Goal: Task Accomplishment & Management: Use online tool/utility

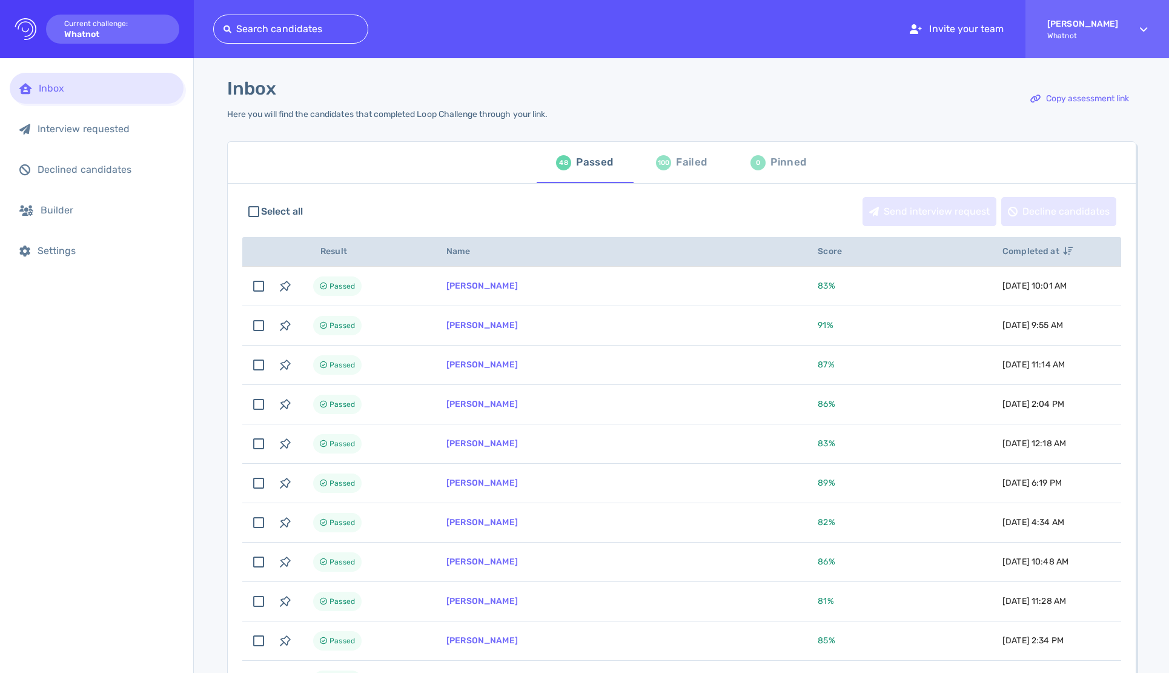
click at [686, 151] on div "100 Failed" at bounding box center [681, 162] width 51 height 34
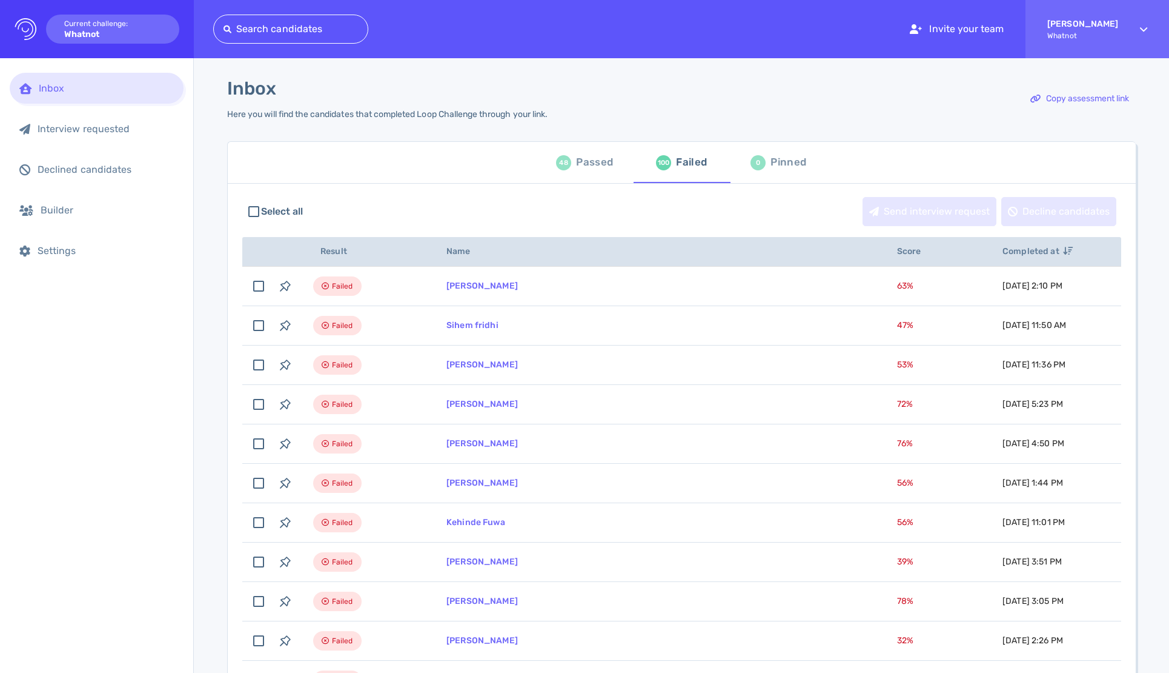
click at [588, 159] on div "Passed" at bounding box center [594, 162] width 37 height 18
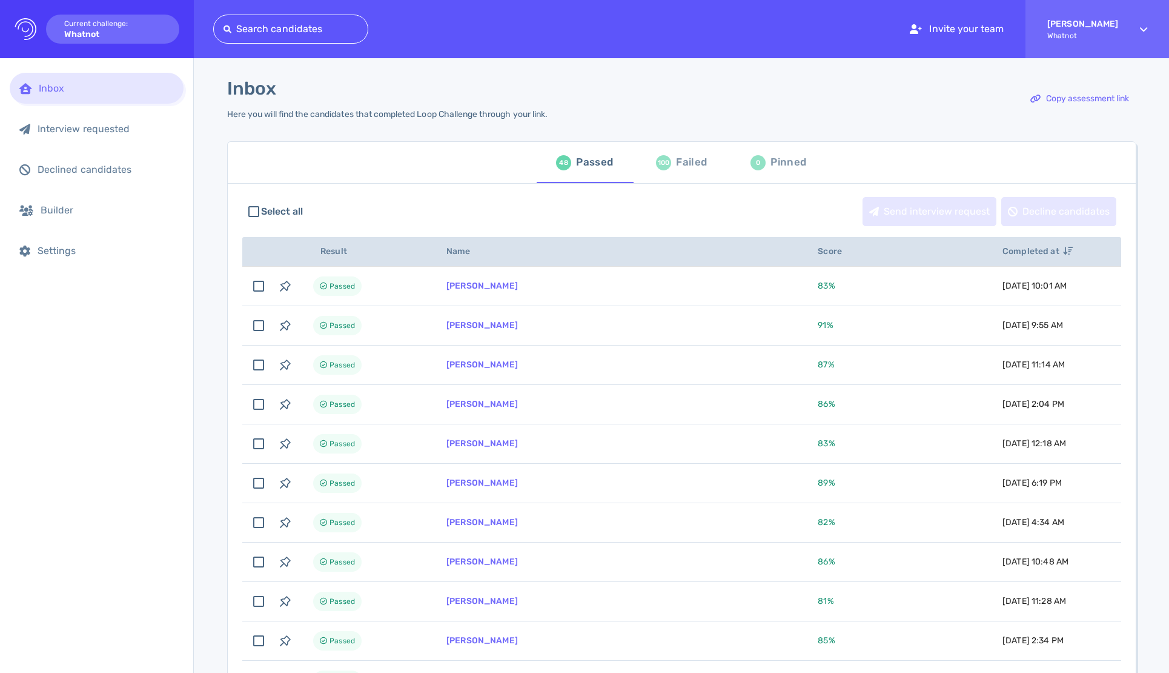
click at [287, 33] on div at bounding box center [291, 29] width 135 height 17
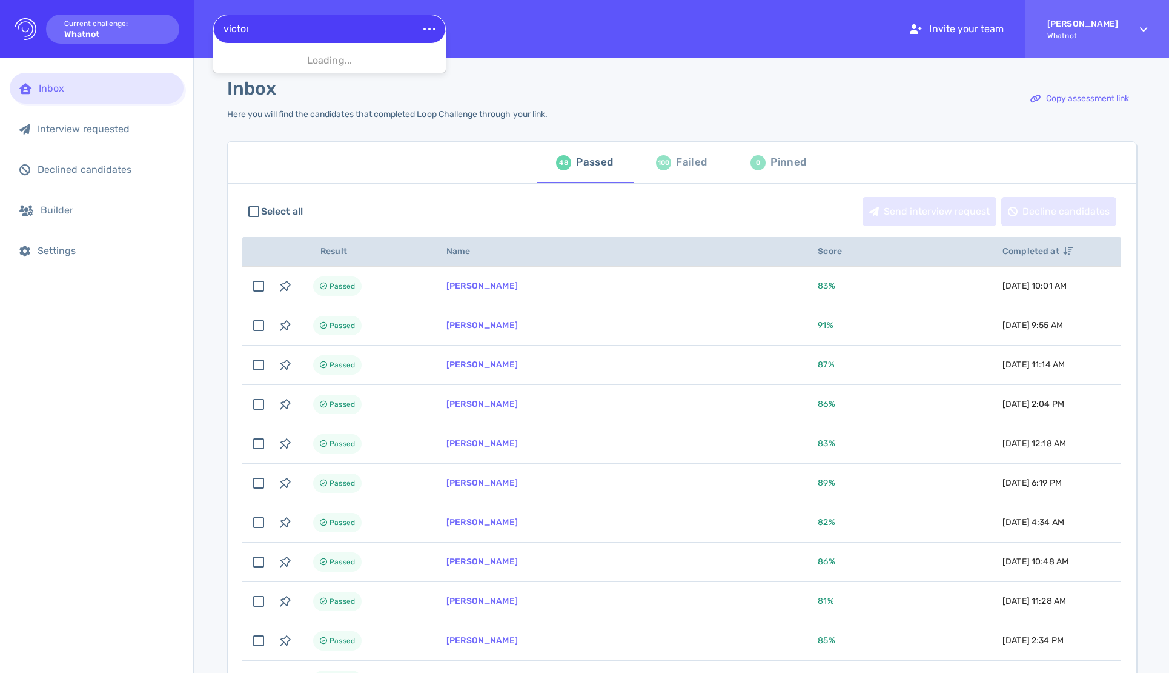
type input "victoria"
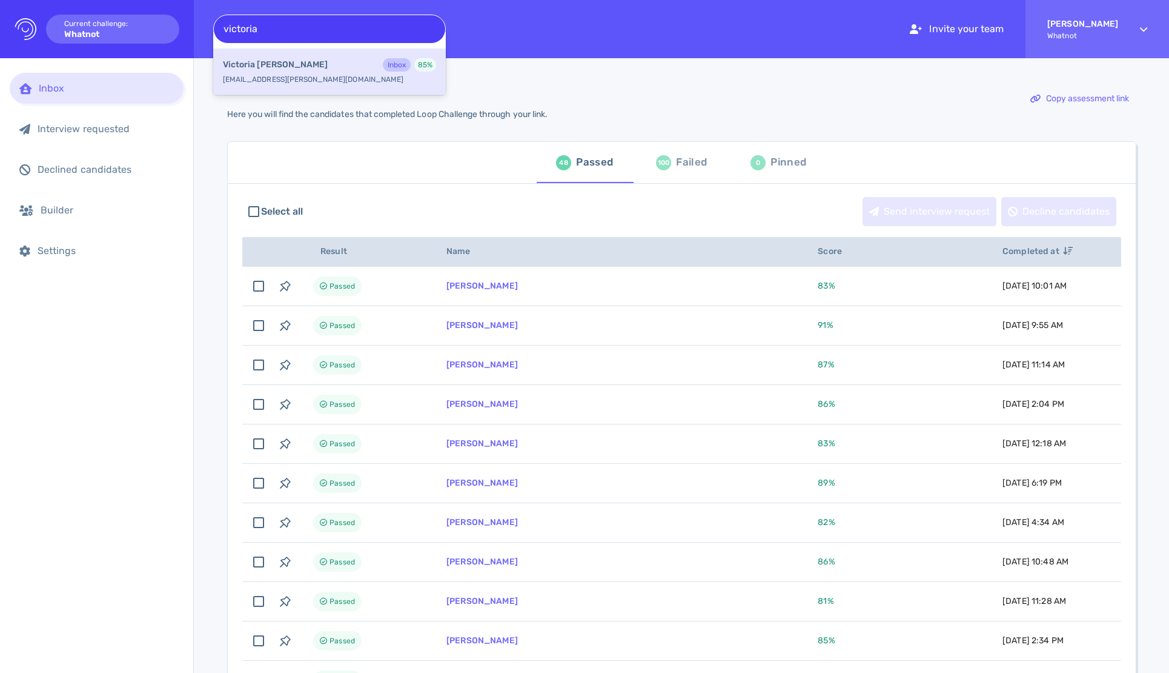
click at [353, 75] on div "Victoria Ladner Inbox 85 % victoria.ladner@yahoo.com" at bounding box center [329, 71] width 233 height 47
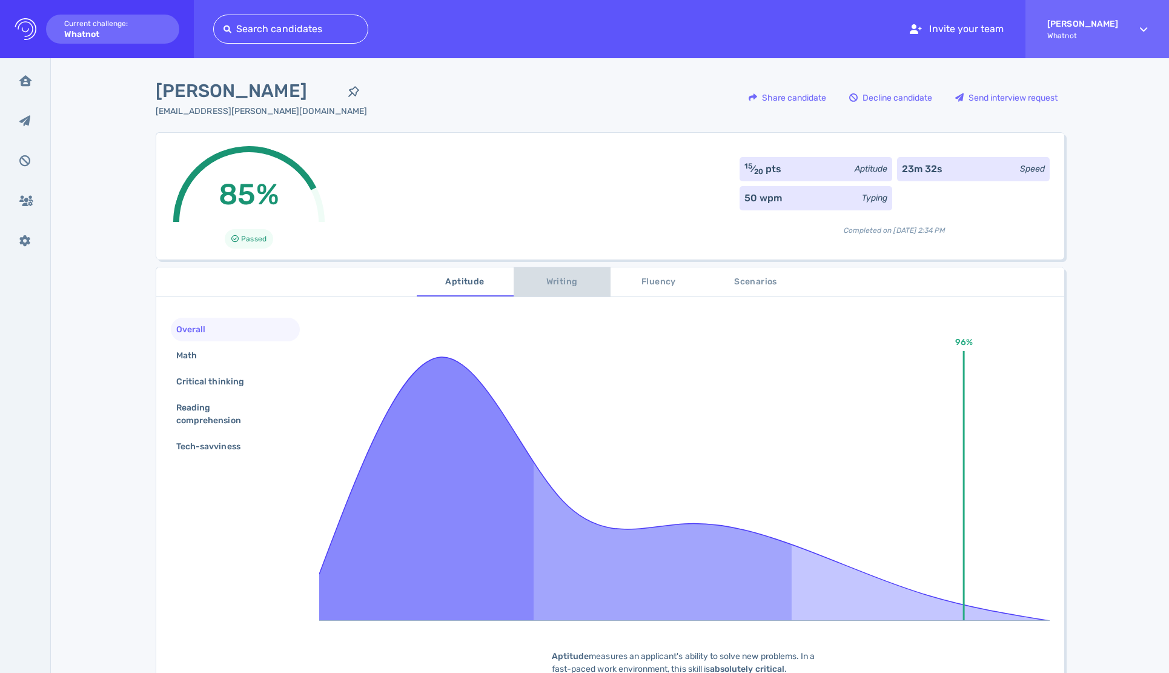
click at [570, 288] on span "Writing" at bounding box center [562, 281] width 82 height 15
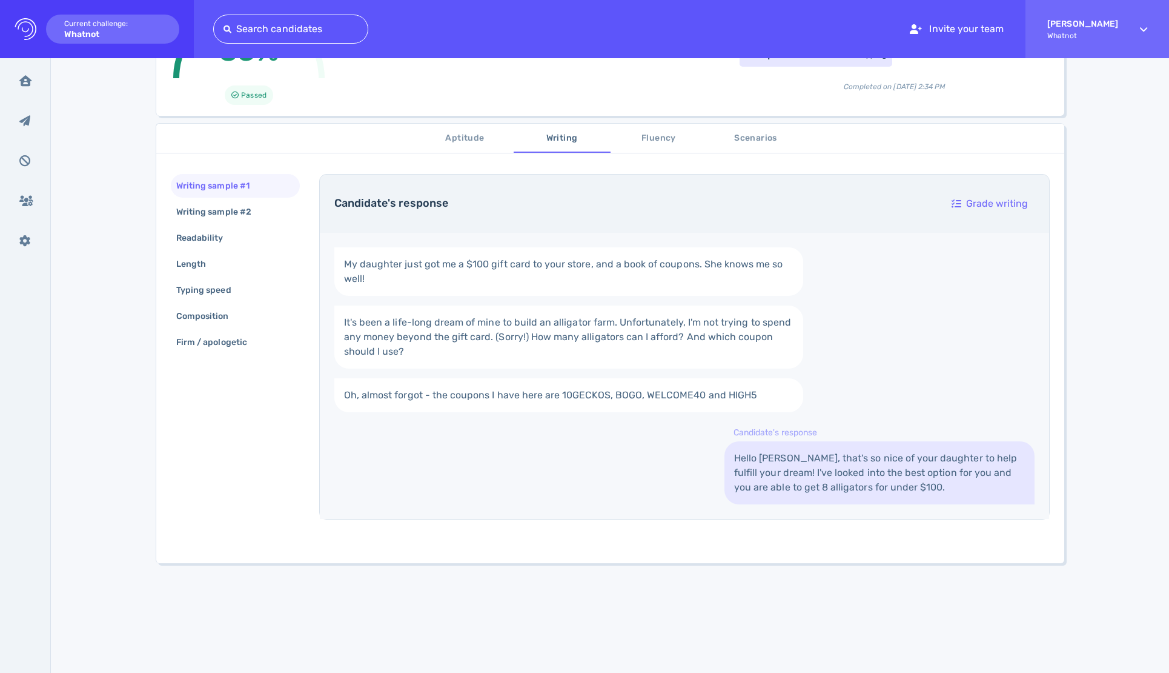
scroll to position [153, 0]
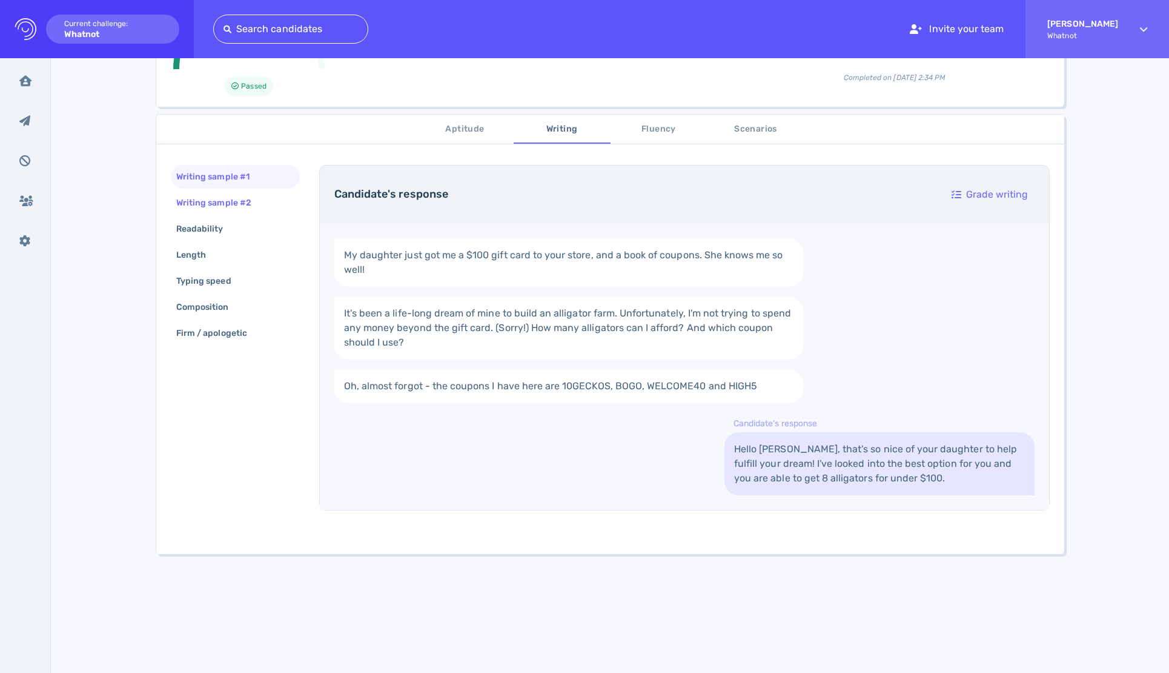
click at [222, 207] on div "Writing sample #2" at bounding box center [220, 203] width 92 height 18
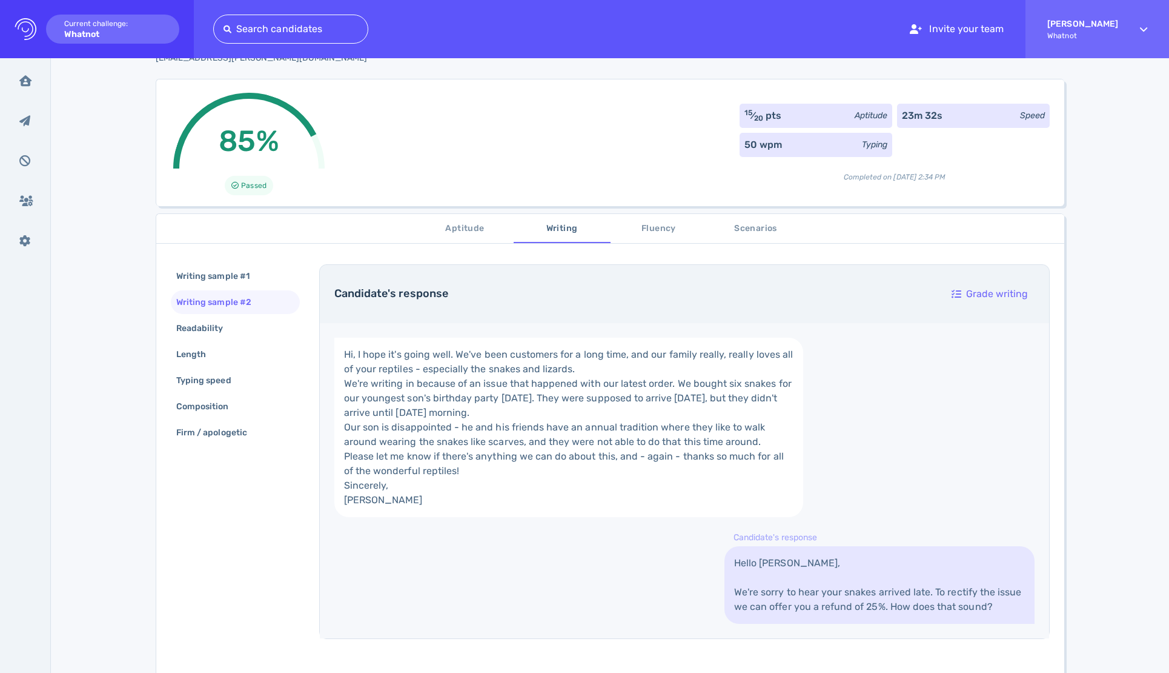
scroll to position [0, 0]
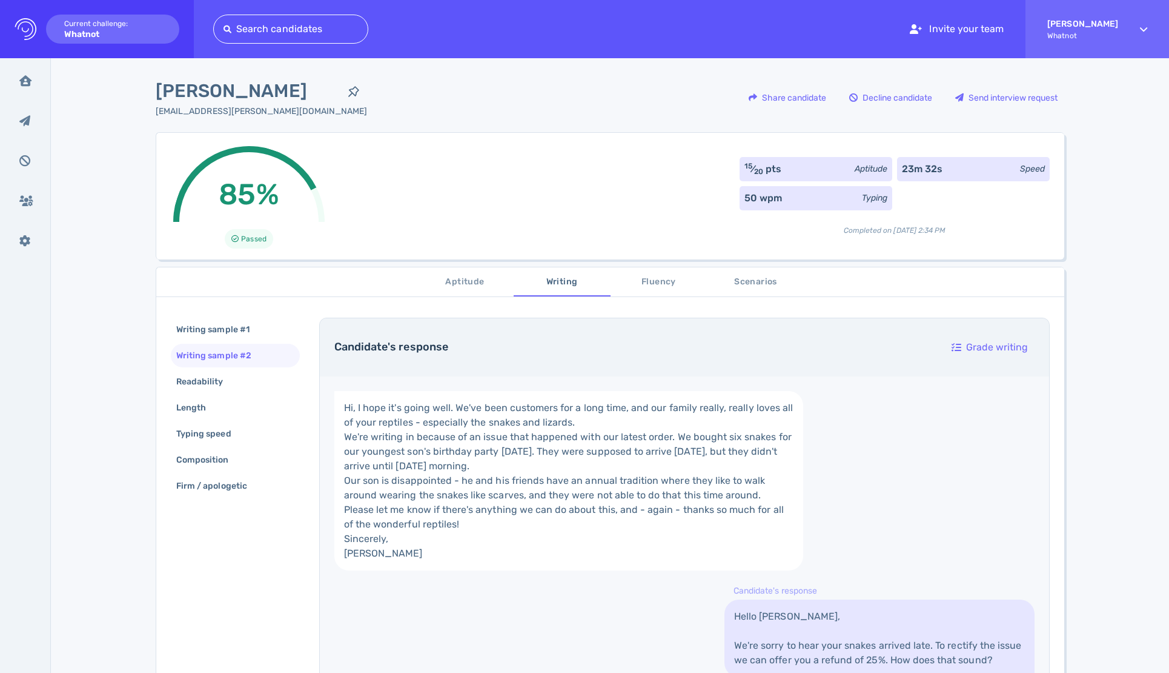
click at [656, 276] on span "Fluency" at bounding box center [659, 281] width 82 height 15
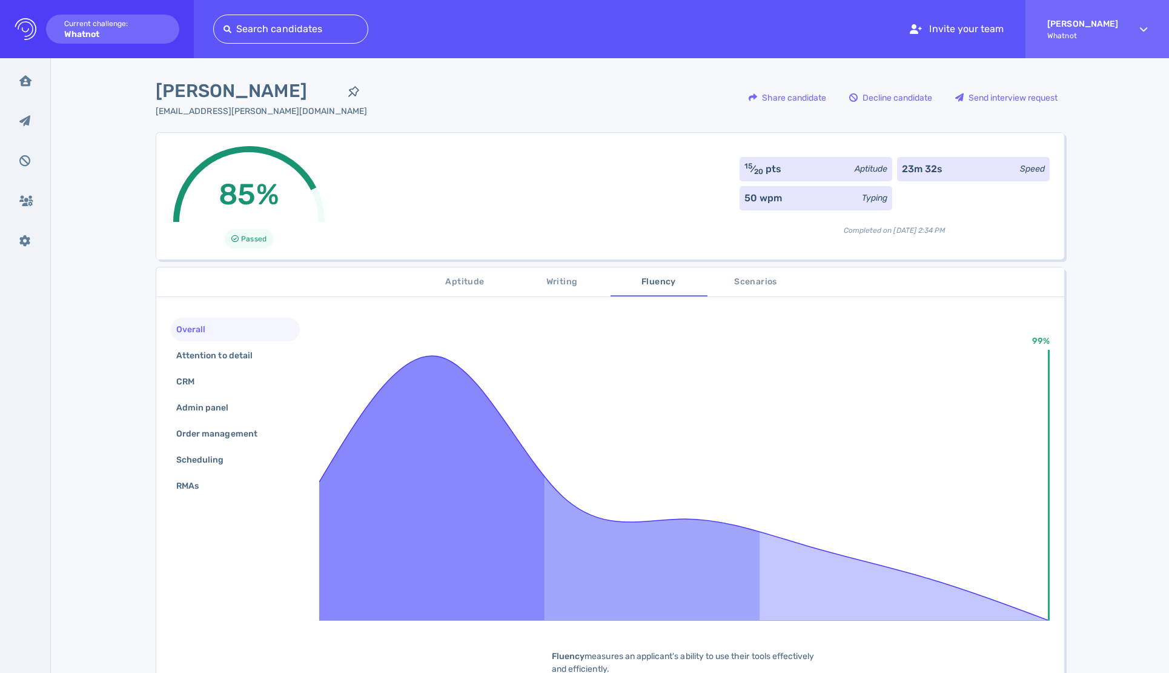
click at [733, 282] on span "Scenarios" at bounding box center [756, 281] width 82 height 15
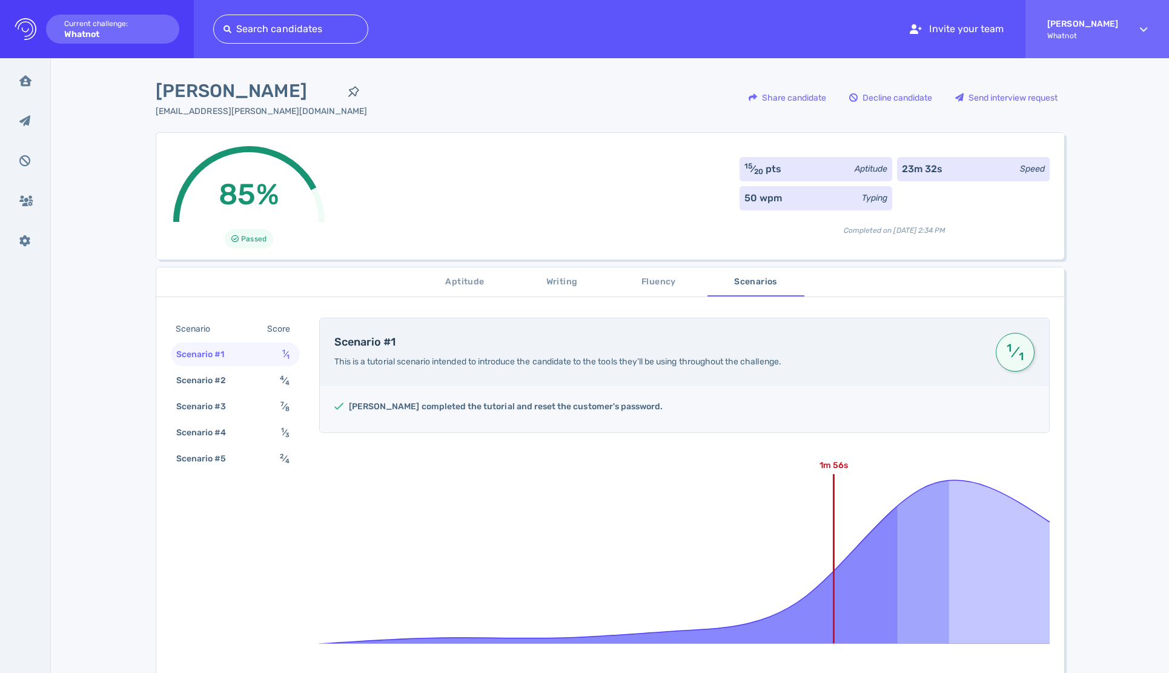
drag, startPoint x: 468, startPoint y: 299, endPoint x: 474, endPoint y: 290, distance: 10.9
click at [468, 299] on div "Aptitude Writing Fluency Scenarios Scenario Score Scenario #1 1 ⁄ 1 Scenario #2…" at bounding box center [610, 499] width 908 height 465
click at [474, 289] on button "Aptitude" at bounding box center [465, 281] width 97 height 29
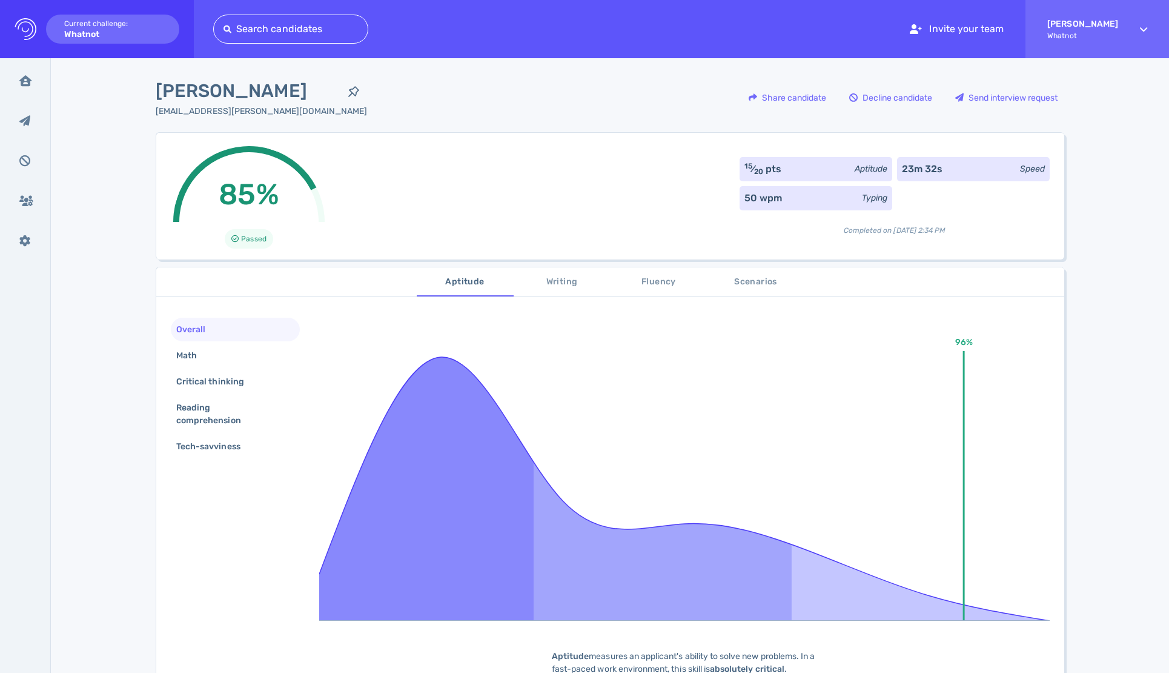
click at [557, 282] on span "Writing" at bounding box center [562, 281] width 82 height 15
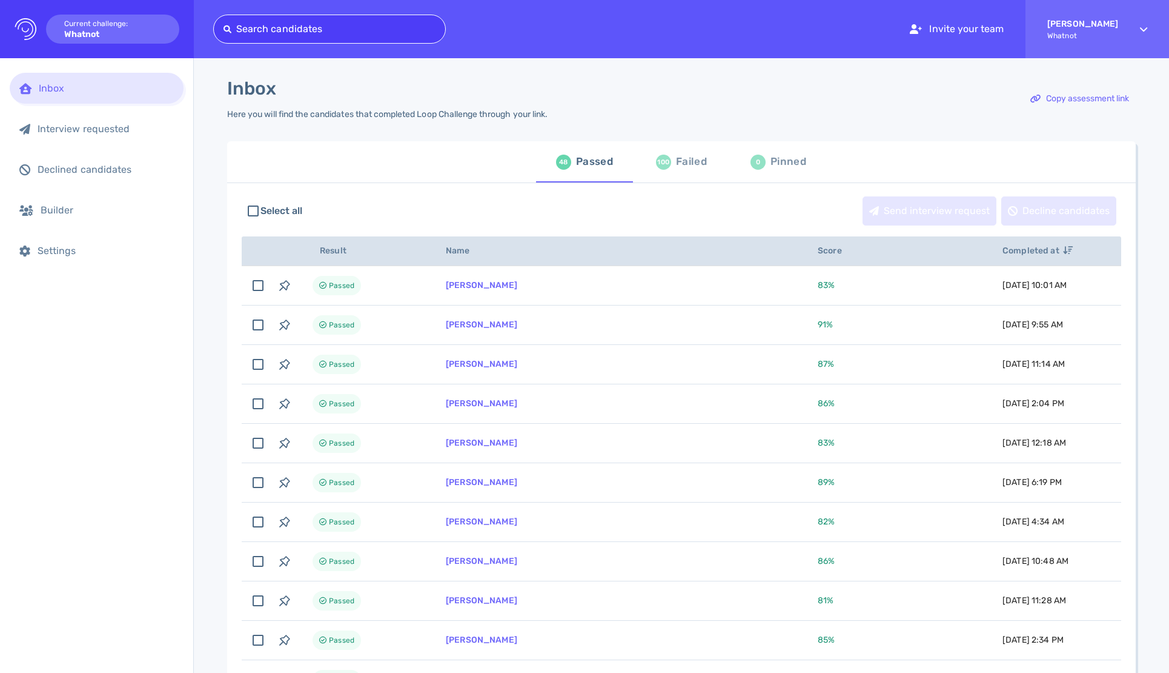
click at [305, 29] on div at bounding box center [330, 29] width 212 height 17
type input "britt"
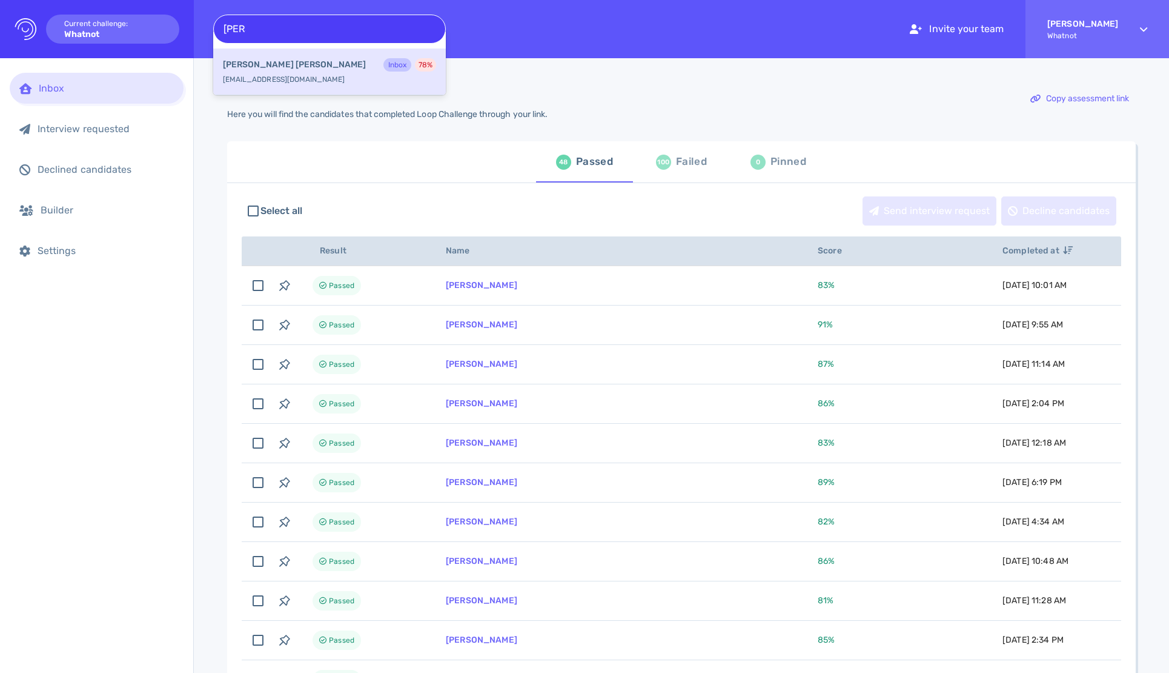
click at [348, 79] on div "Brittany Palmer Inbox 78 % brittanypalmer616@gmail.com" at bounding box center [329, 71] width 233 height 47
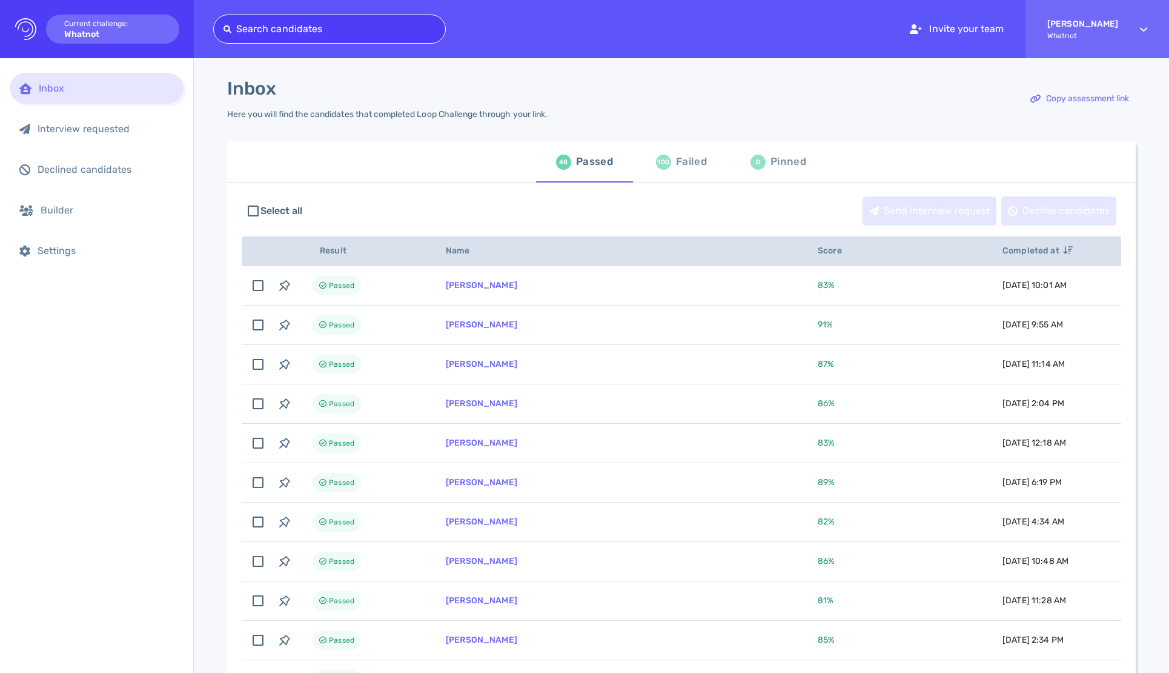
click at [349, 32] on div at bounding box center [330, 29] width 212 height 17
type input "whitney"
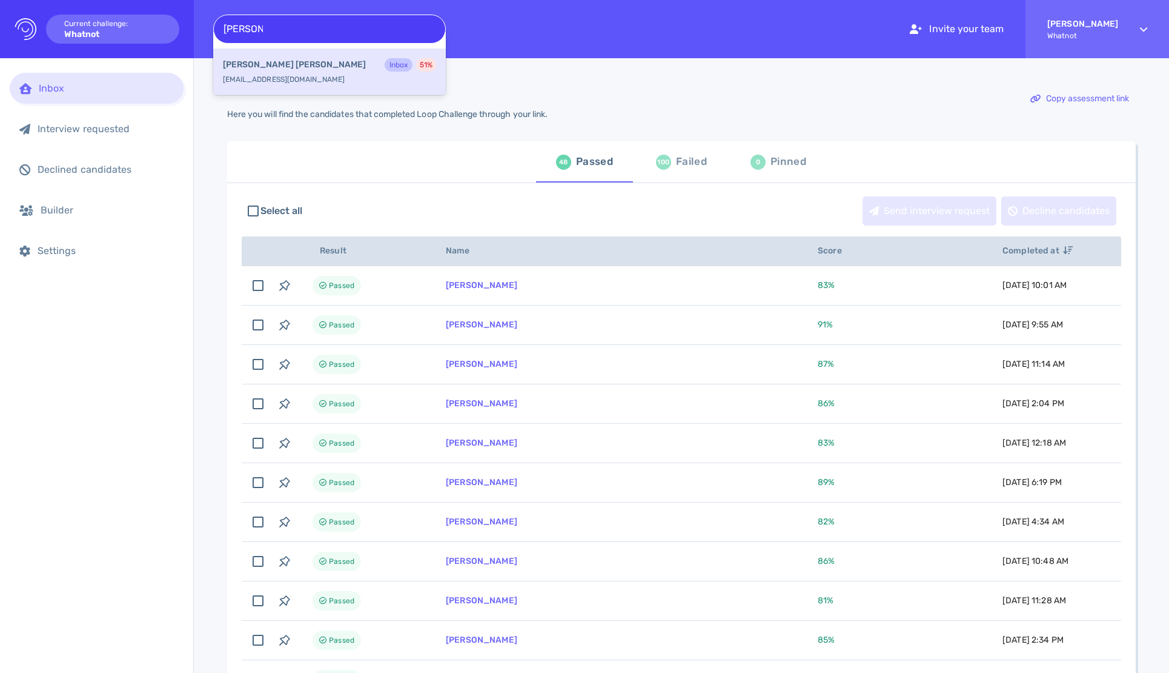
click at [354, 75] on div "Whitney Bryan Inbox 51 % whitneybryan17@gmail.com" at bounding box center [329, 71] width 233 height 47
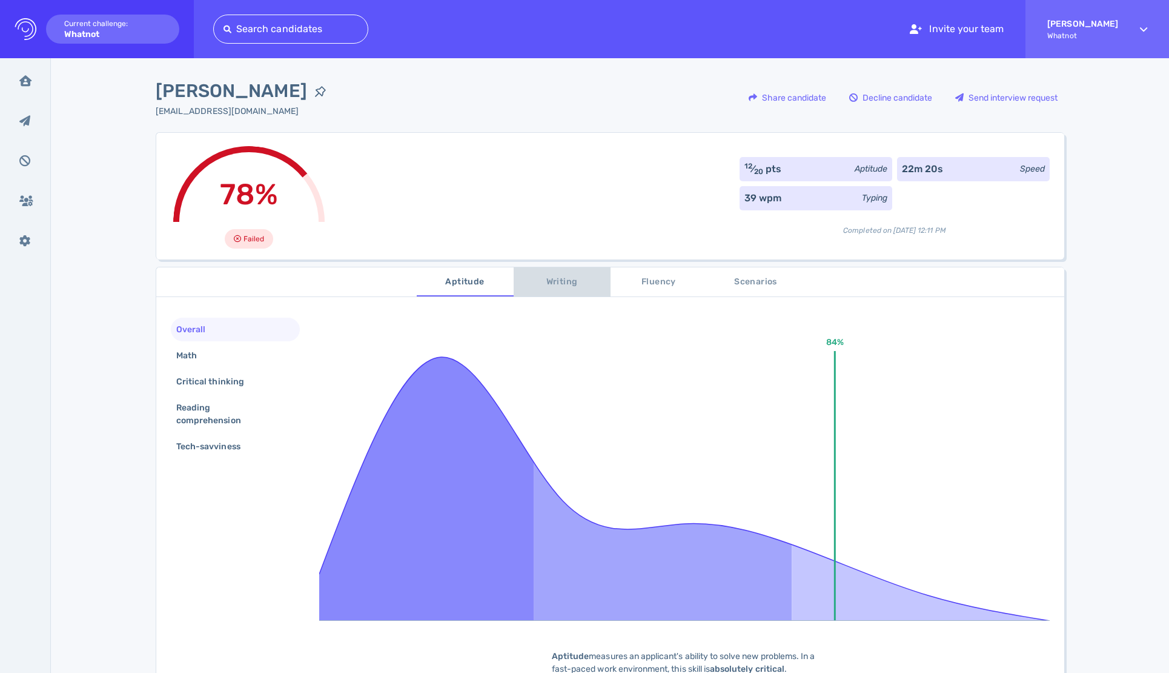
click at [565, 271] on button "Writing" at bounding box center [562, 281] width 97 height 29
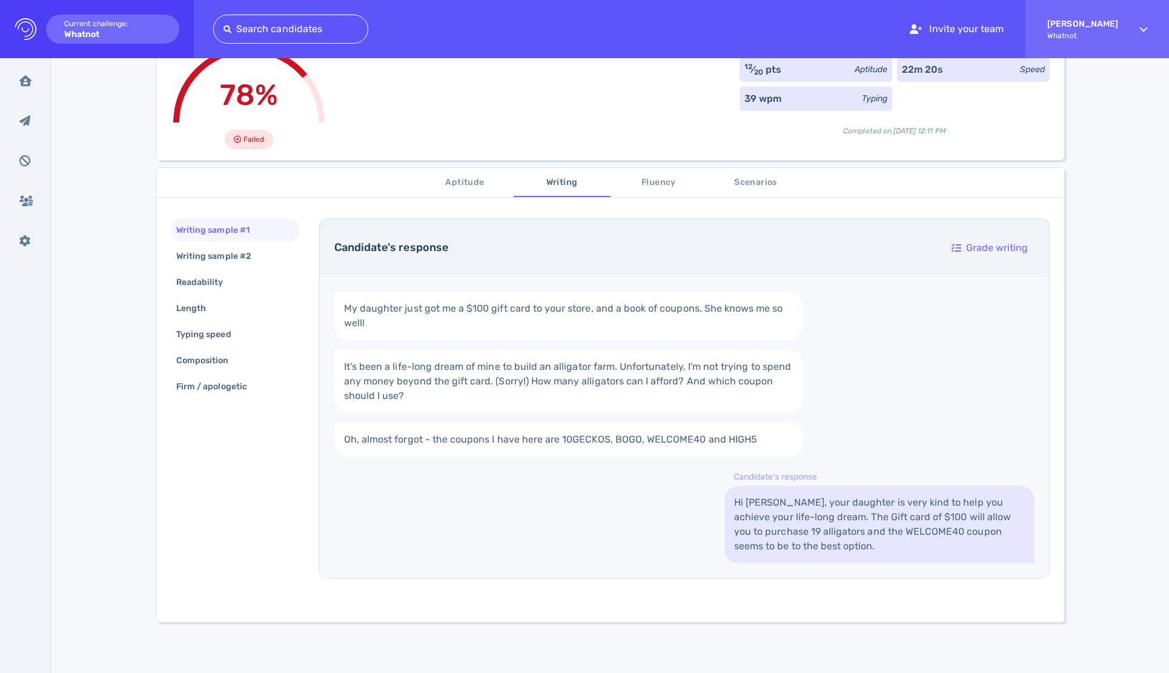
scroll to position [117, 0]
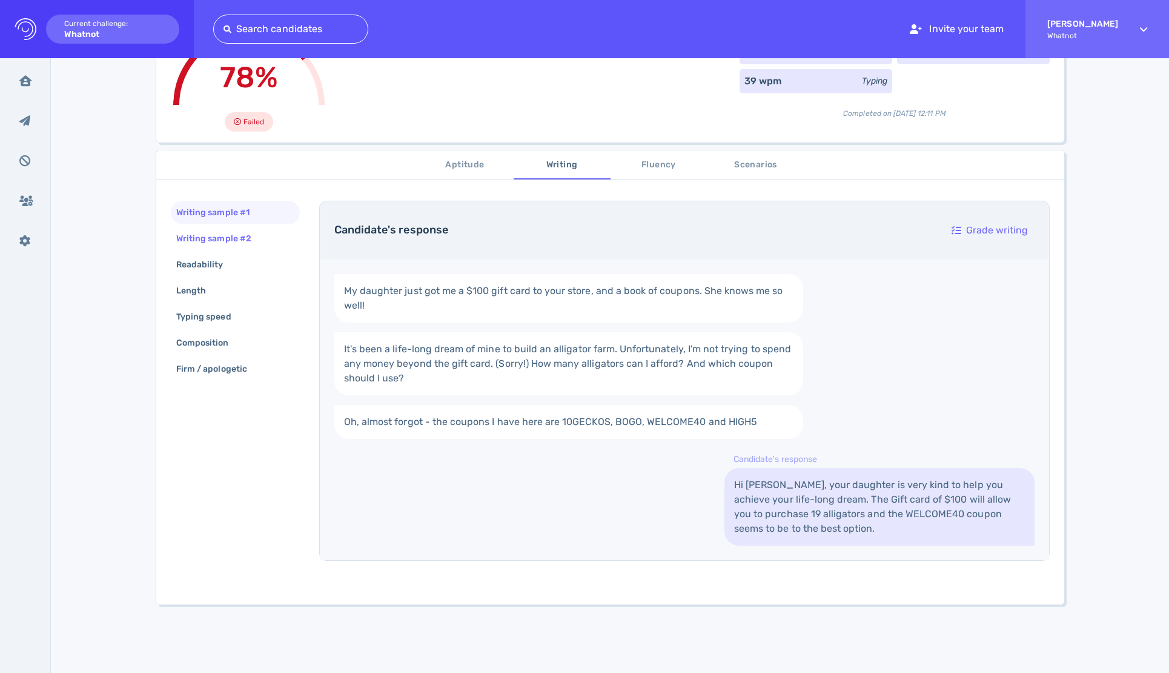
click at [226, 230] on div "Writing sample #2" at bounding box center [220, 239] width 92 height 18
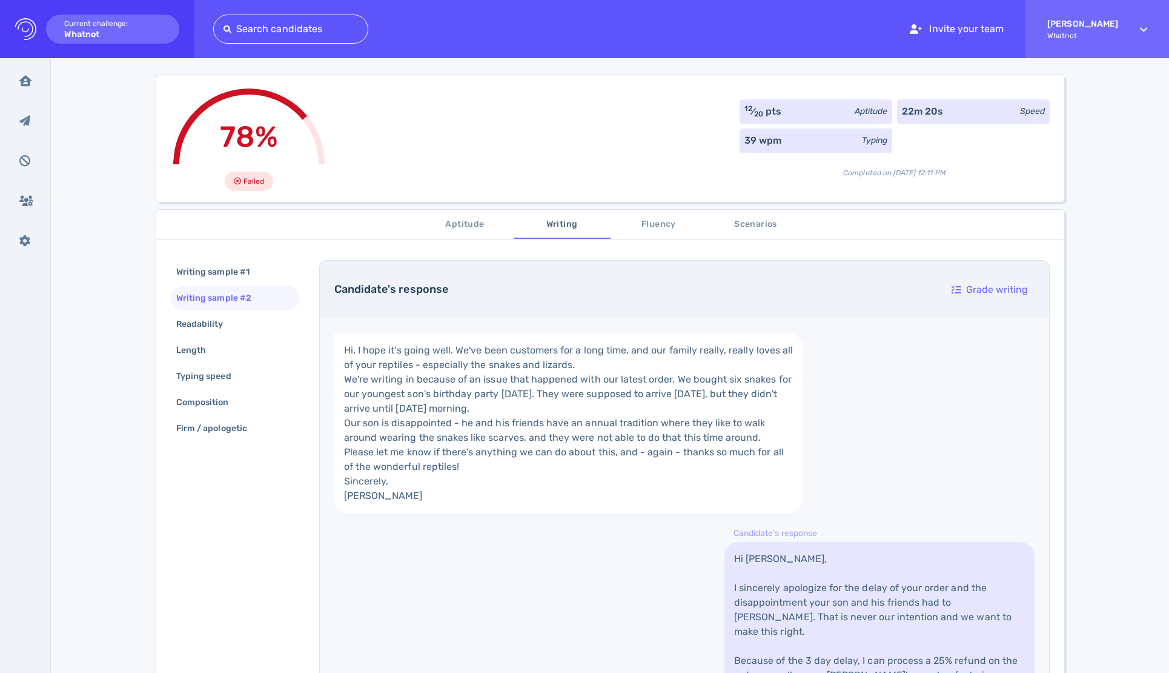
scroll to position [54, 0]
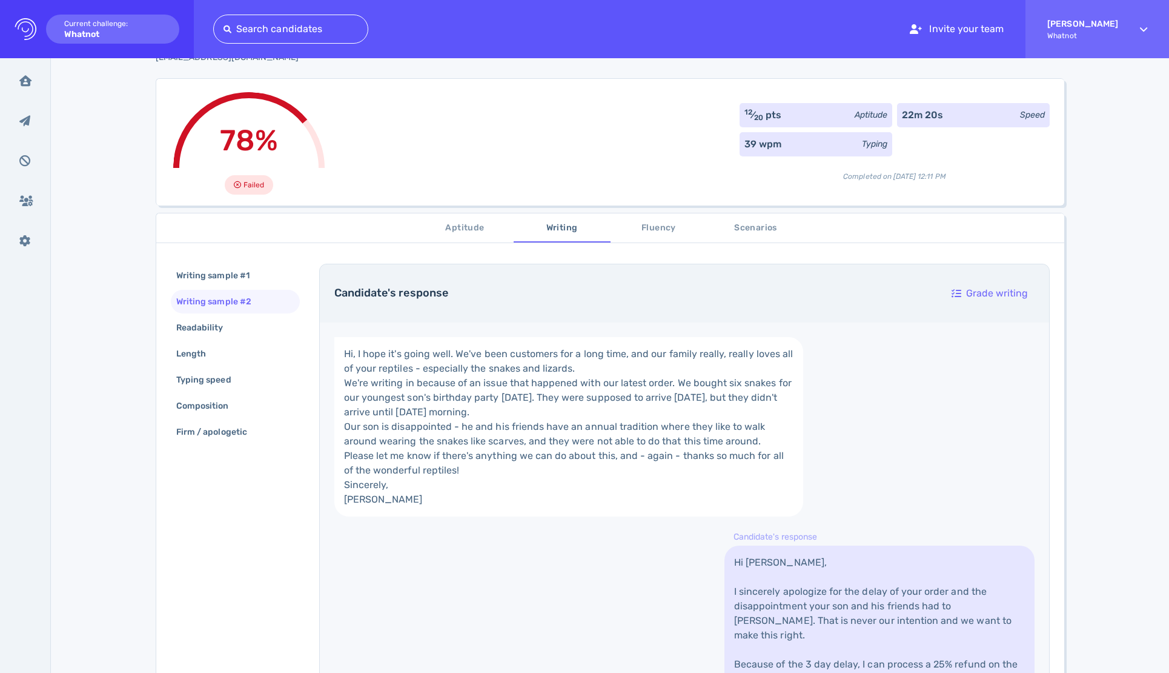
click at [663, 233] on span "Fluency" at bounding box center [659, 228] width 82 height 15
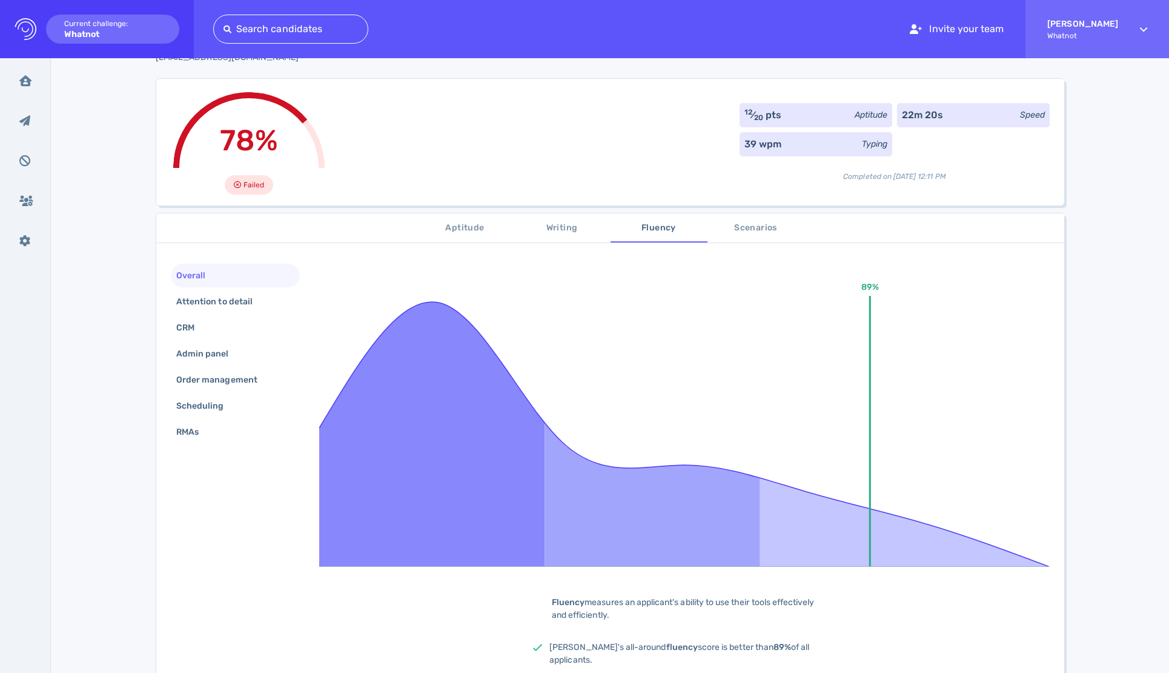
click at [752, 231] on span "Scenarios" at bounding box center [756, 228] width 82 height 15
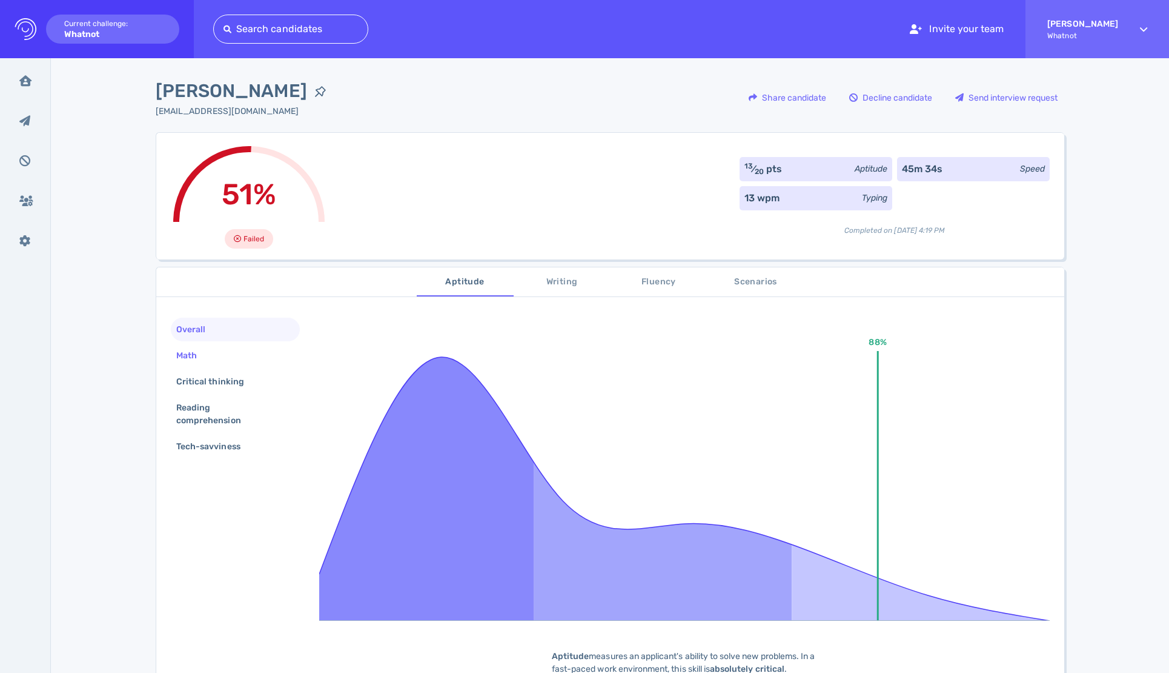
click at [200, 354] on div "Math" at bounding box center [193, 356] width 38 height 18
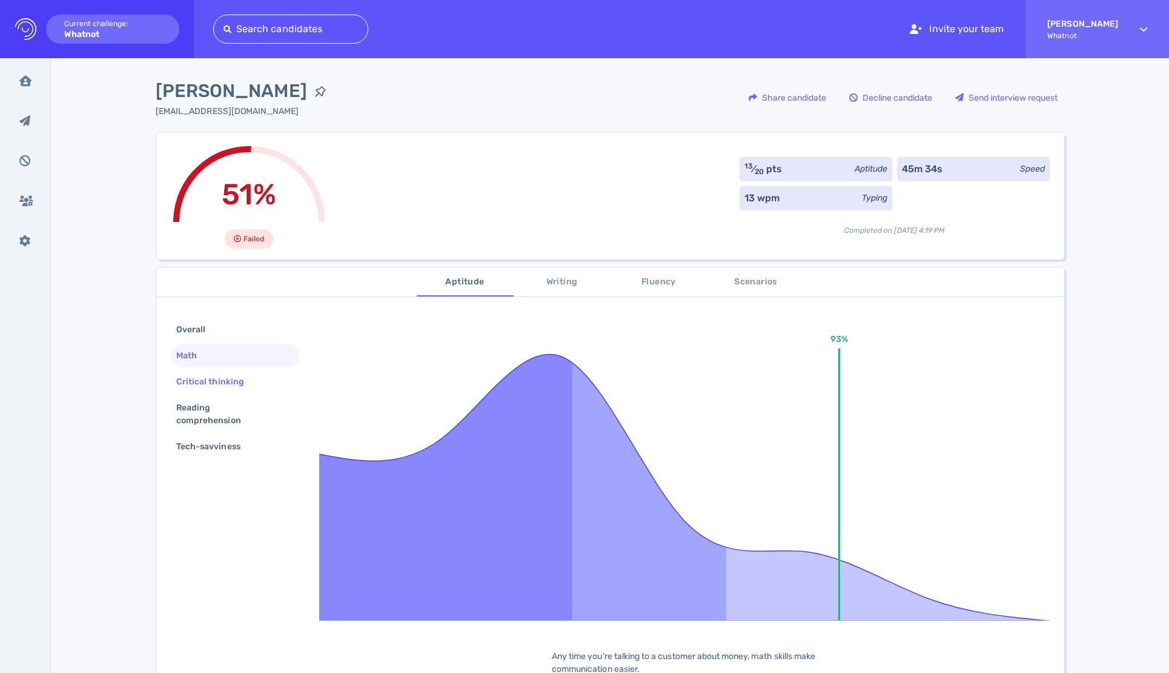
click at [223, 379] on div "Critical thinking" at bounding box center [216, 382] width 85 height 18
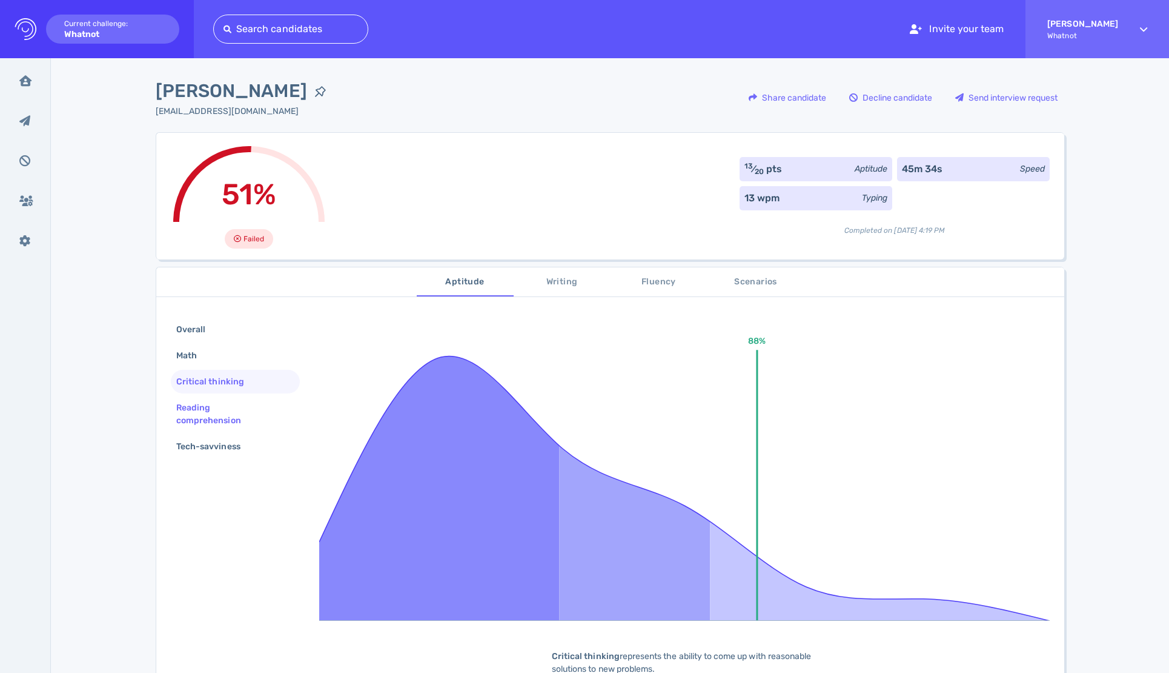
click at [196, 407] on div "Reading comprehension" at bounding box center [230, 414] width 113 height 30
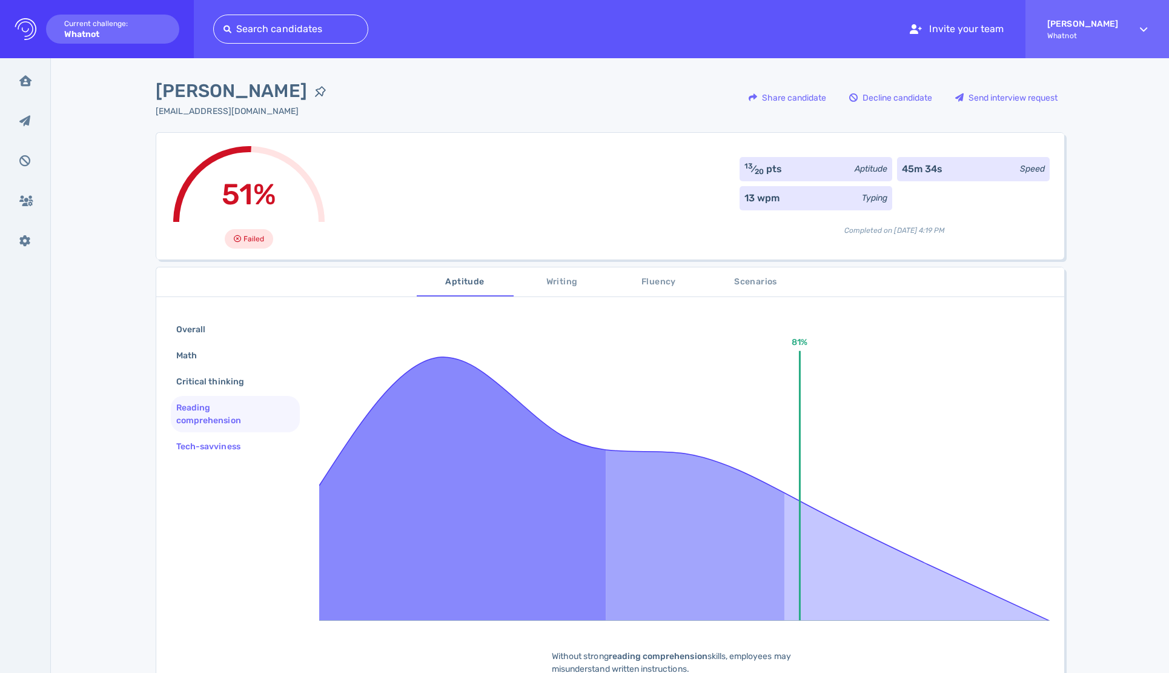
click at [228, 444] on div "Tech-savviness" at bounding box center [214, 446] width 81 height 18
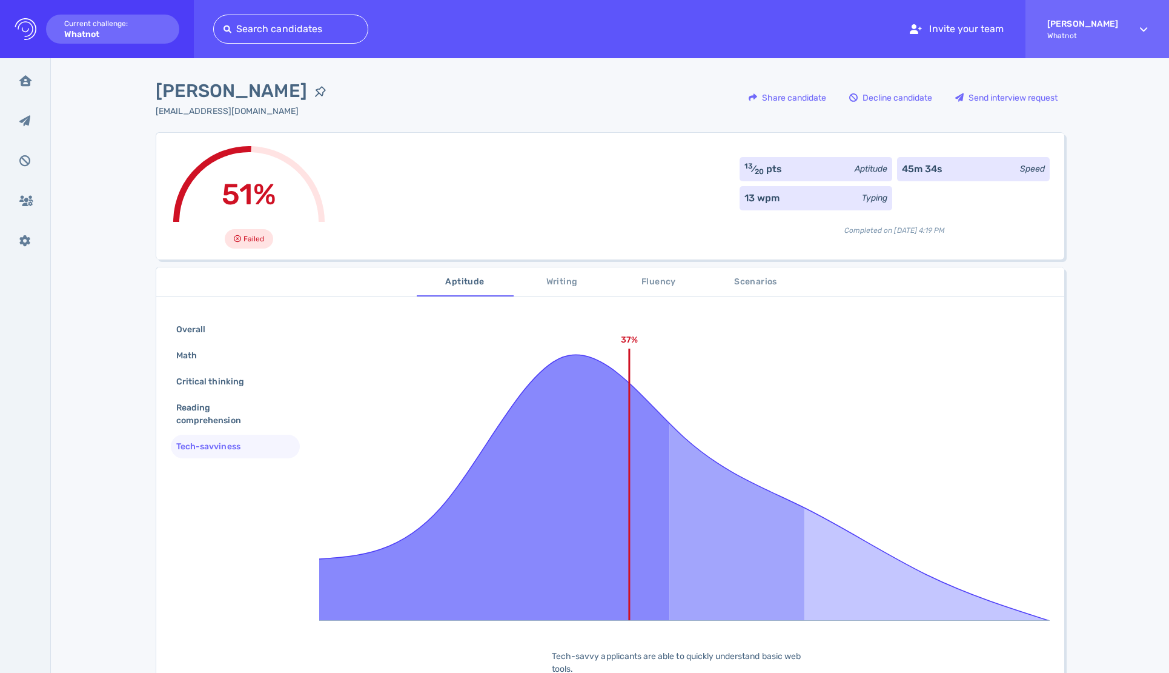
click at [562, 286] on span "Writing" at bounding box center [562, 281] width 82 height 15
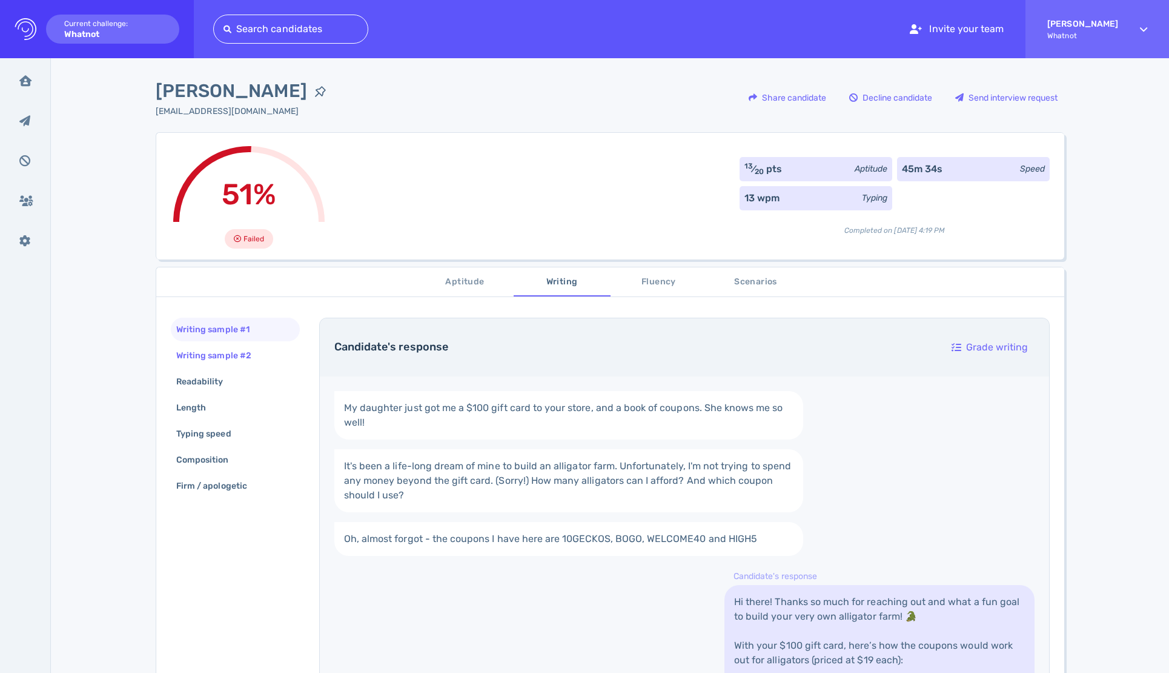
drag, startPoint x: 205, startPoint y: 355, endPoint x: 211, endPoint y: 356, distance: 6.7
click at [205, 355] on div "Writing sample #2" at bounding box center [220, 356] width 92 height 18
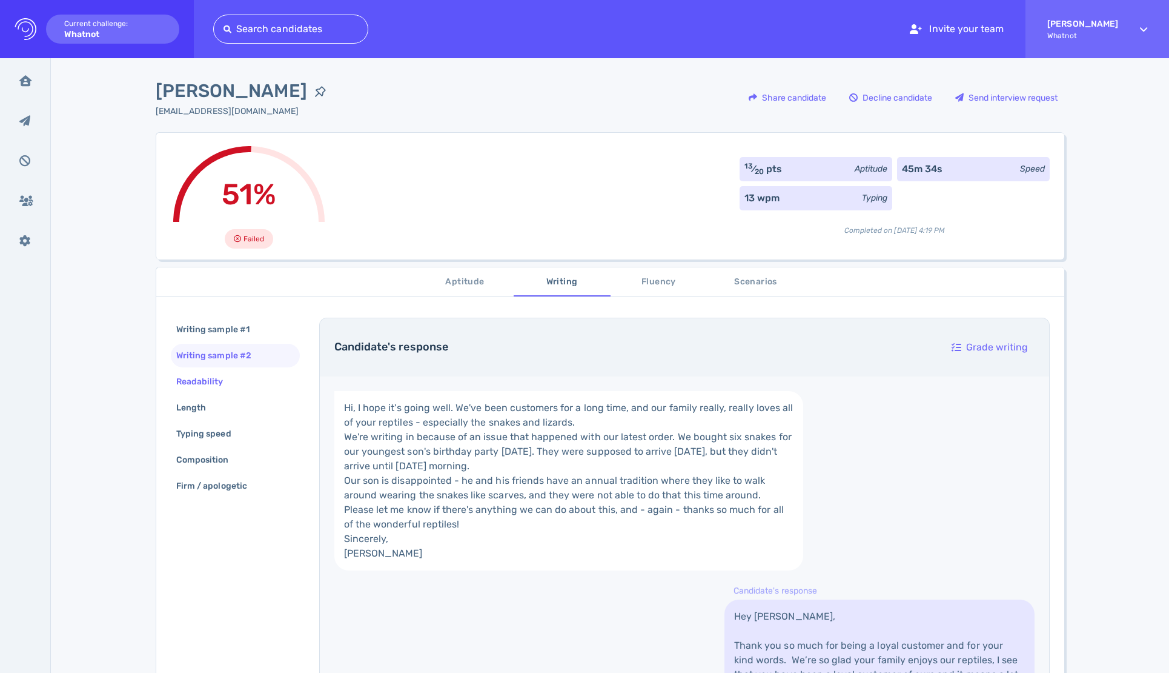
click at [210, 383] on div "Readability" at bounding box center [206, 382] width 64 height 18
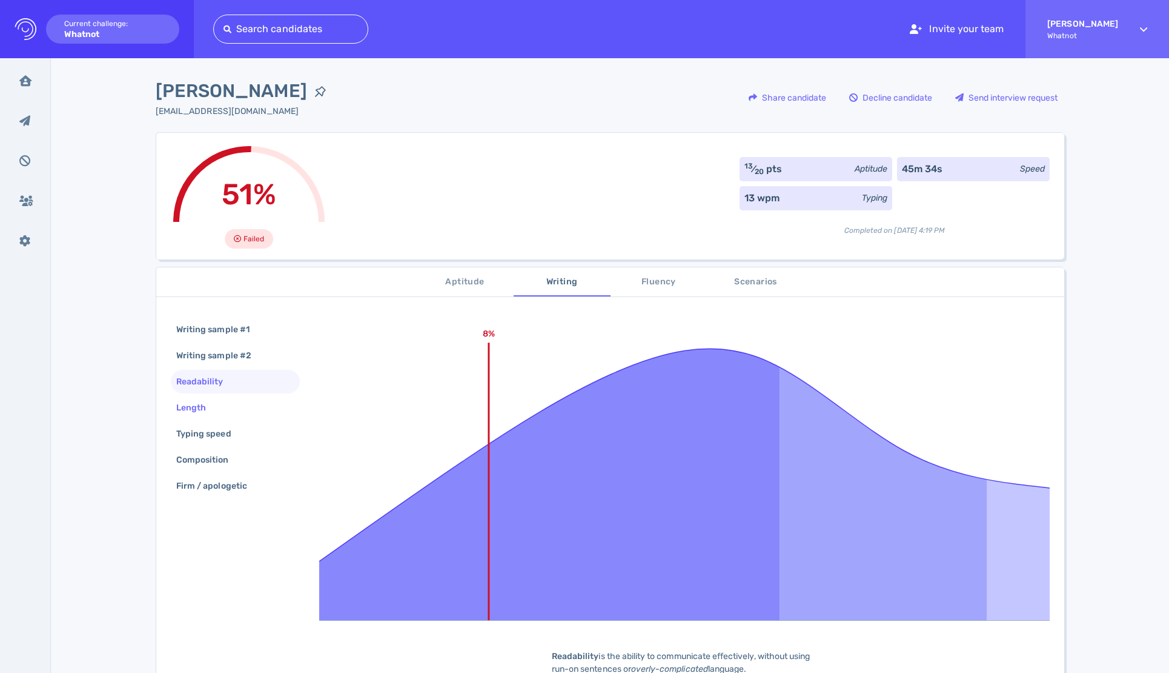
click at [210, 399] on div "Length" at bounding box center [197, 408] width 47 height 18
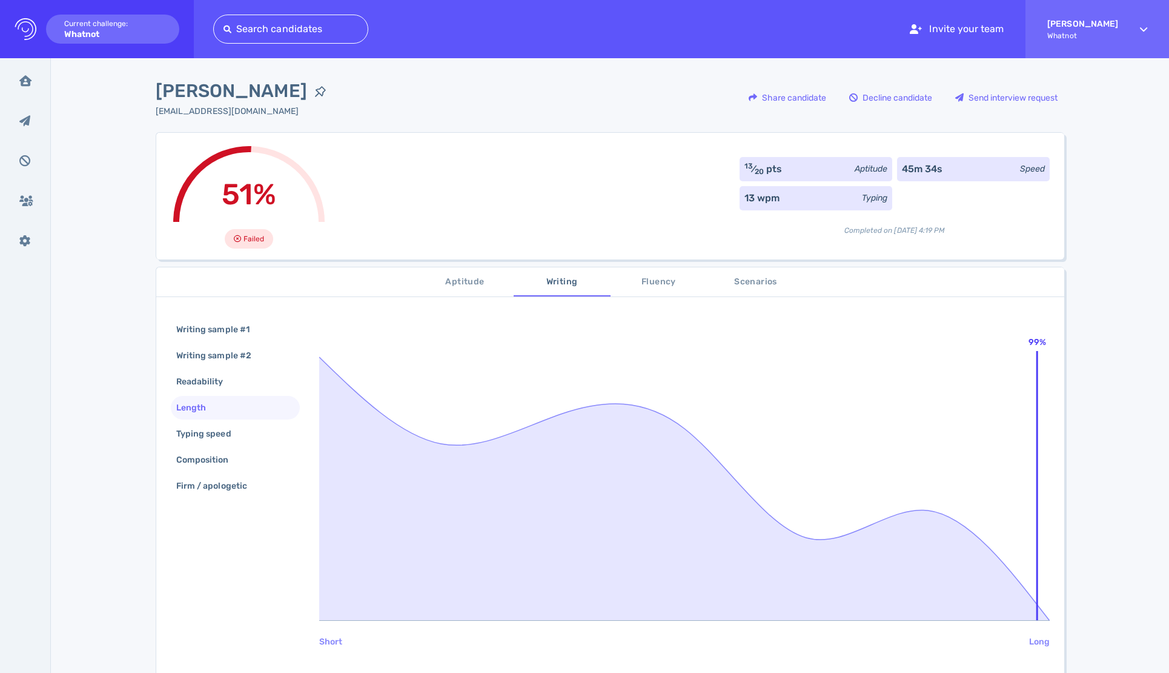
drag, startPoint x: 210, startPoint y: 420, endPoint x: 213, endPoint y: 431, distance: 10.6
click at [210, 421] on div "Writing sample #1 Writing sample #2 Readability Length Typing speed Composition…" at bounding box center [235, 408] width 129 height 182
click at [213, 431] on div "Typing speed" at bounding box center [210, 434] width 72 height 18
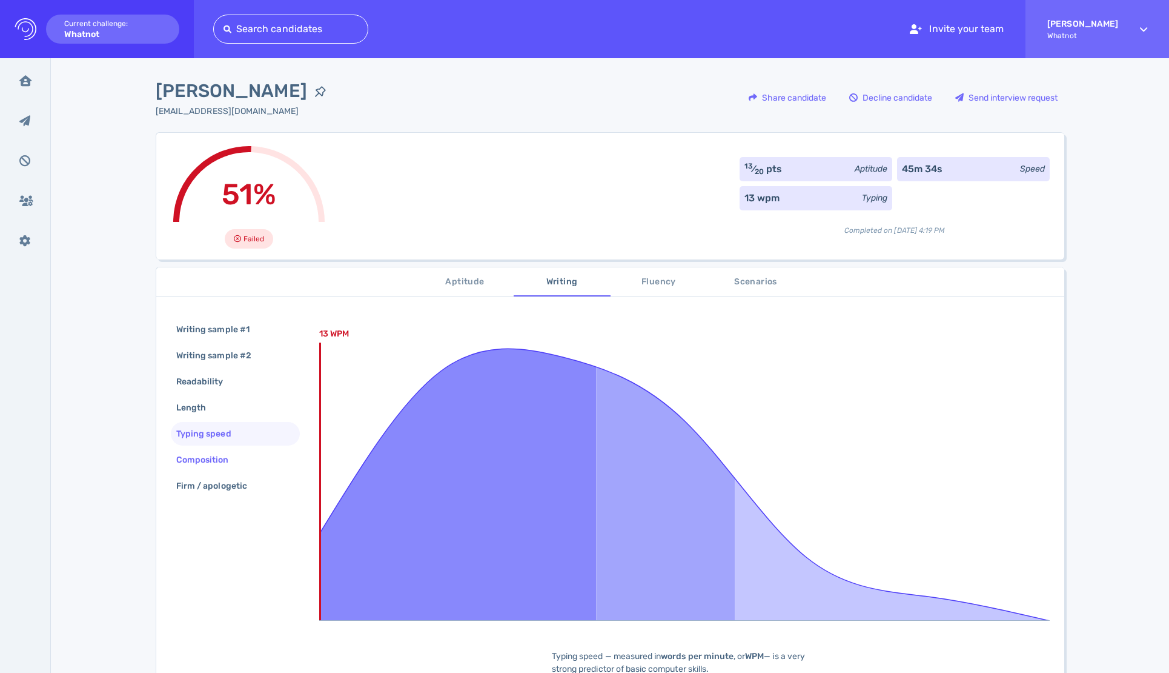
click at [235, 464] on div "Composition" at bounding box center [209, 460] width 70 height 18
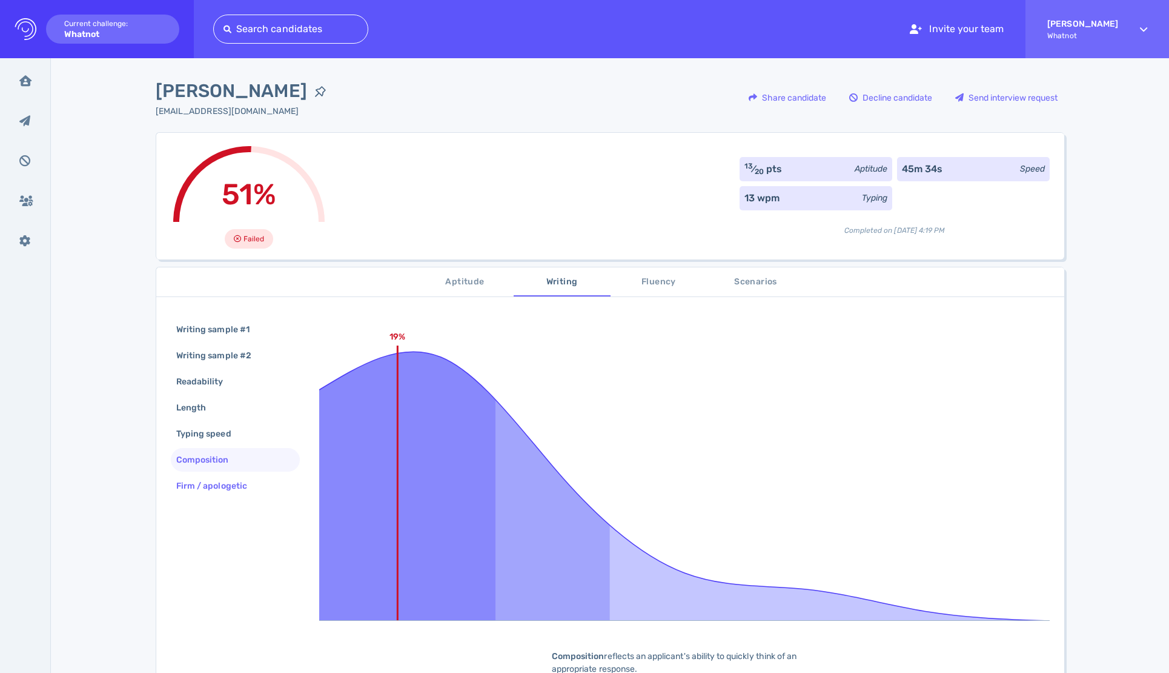
click at [243, 482] on div "Firm / apologetic" at bounding box center [218, 486] width 88 height 18
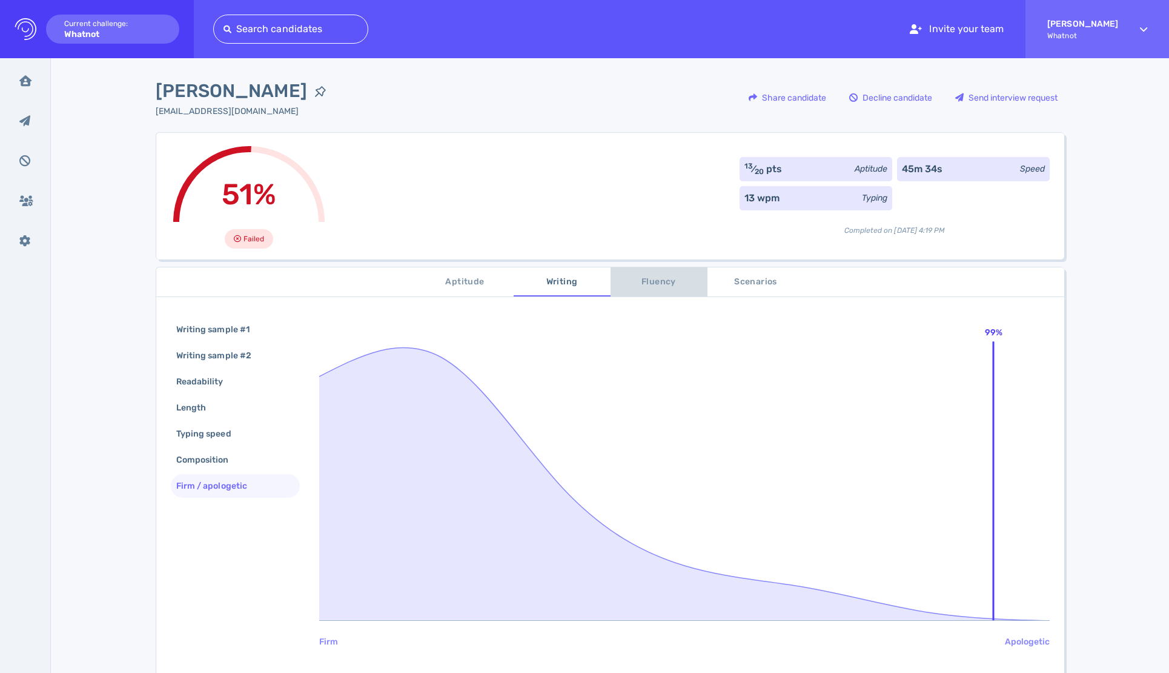
click at [632, 288] on span "Fluency" at bounding box center [659, 281] width 82 height 15
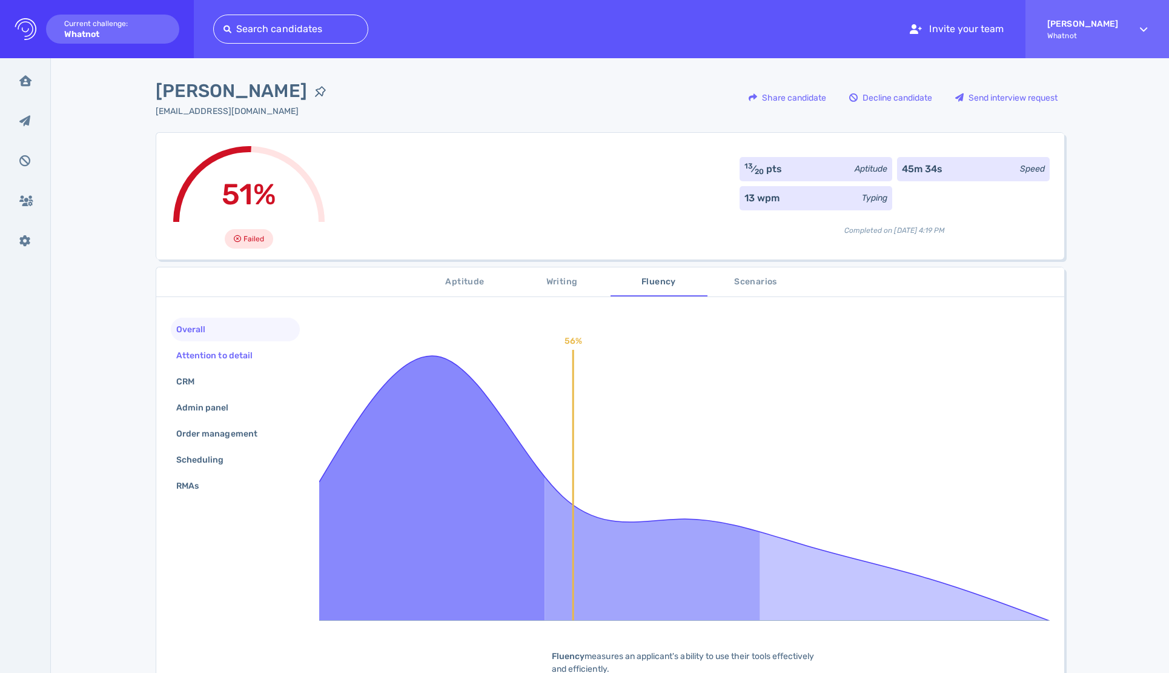
click at [214, 350] on div "Attention to detail" at bounding box center [220, 356] width 93 height 18
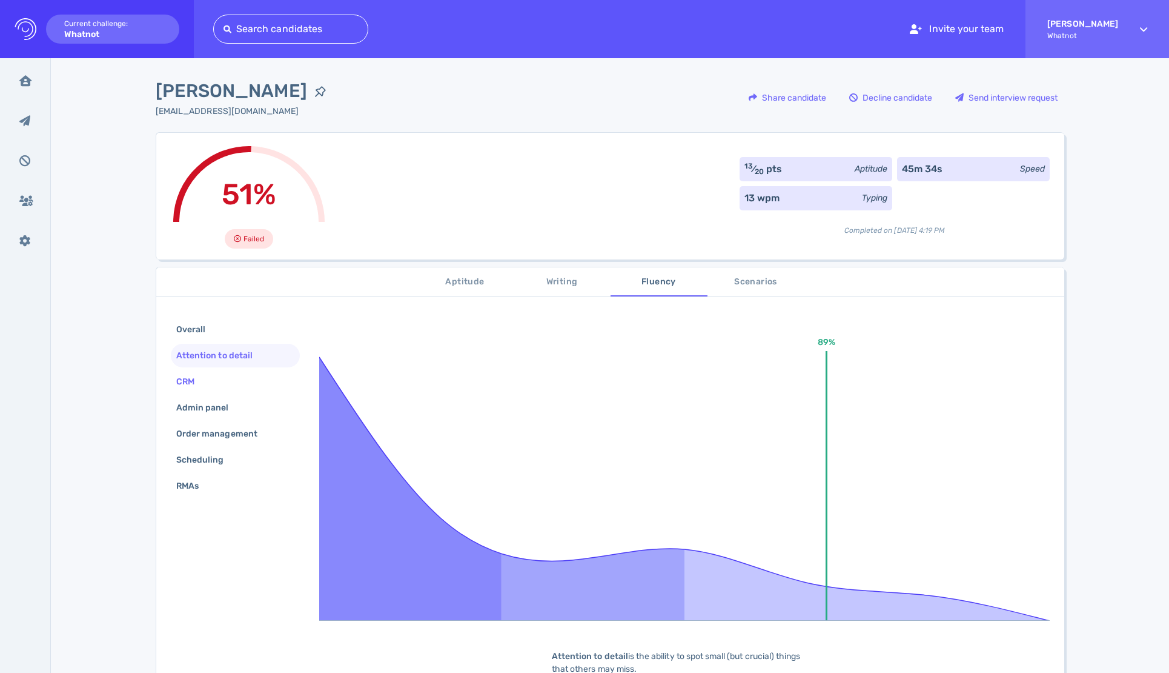
click at [183, 374] on div "CRM" at bounding box center [191, 382] width 35 height 18
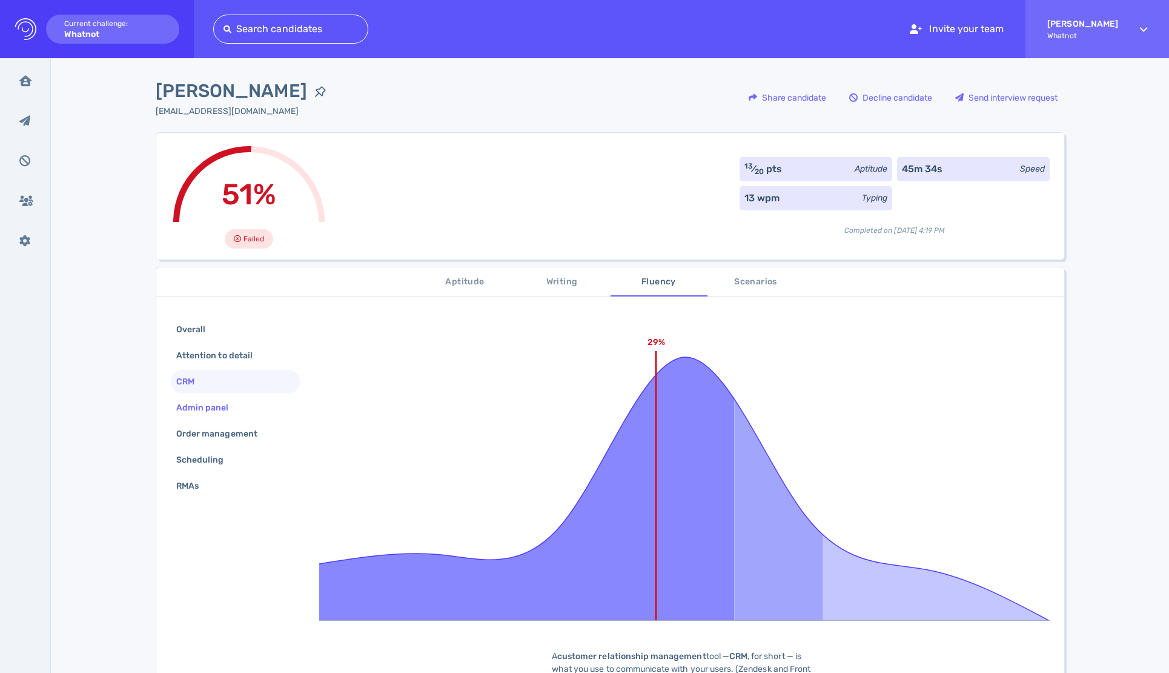
click at [188, 397] on div "Admin panel" at bounding box center [235, 408] width 129 height 24
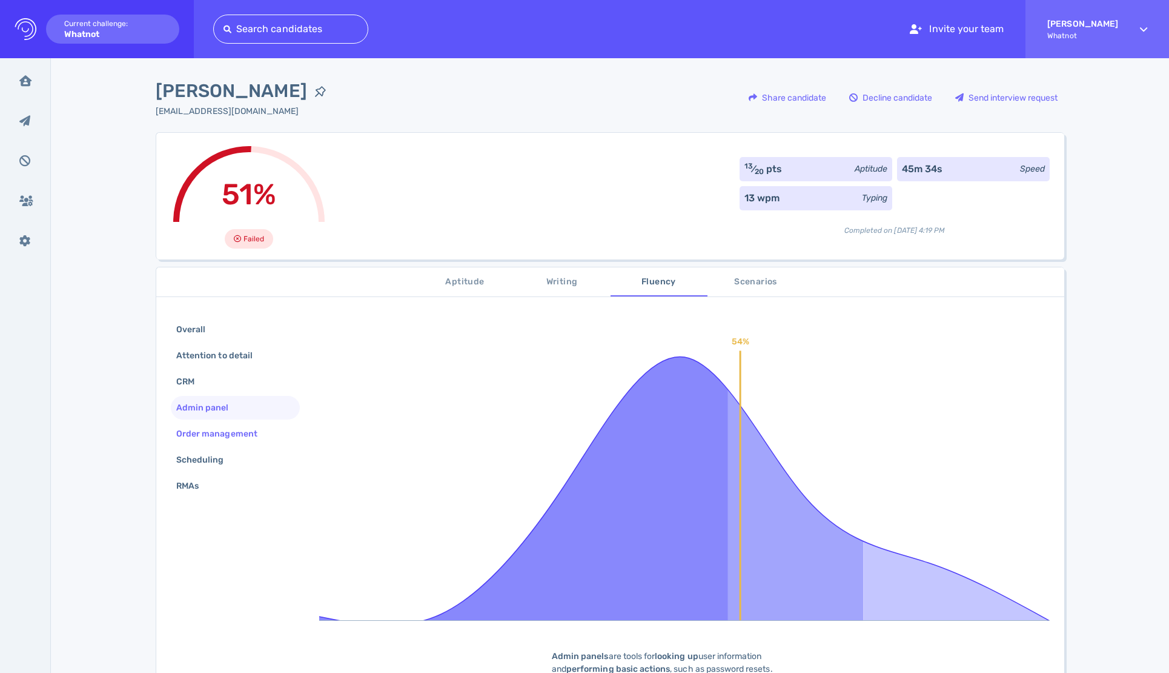
click at [210, 436] on div "Order management" at bounding box center [223, 434] width 98 height 18
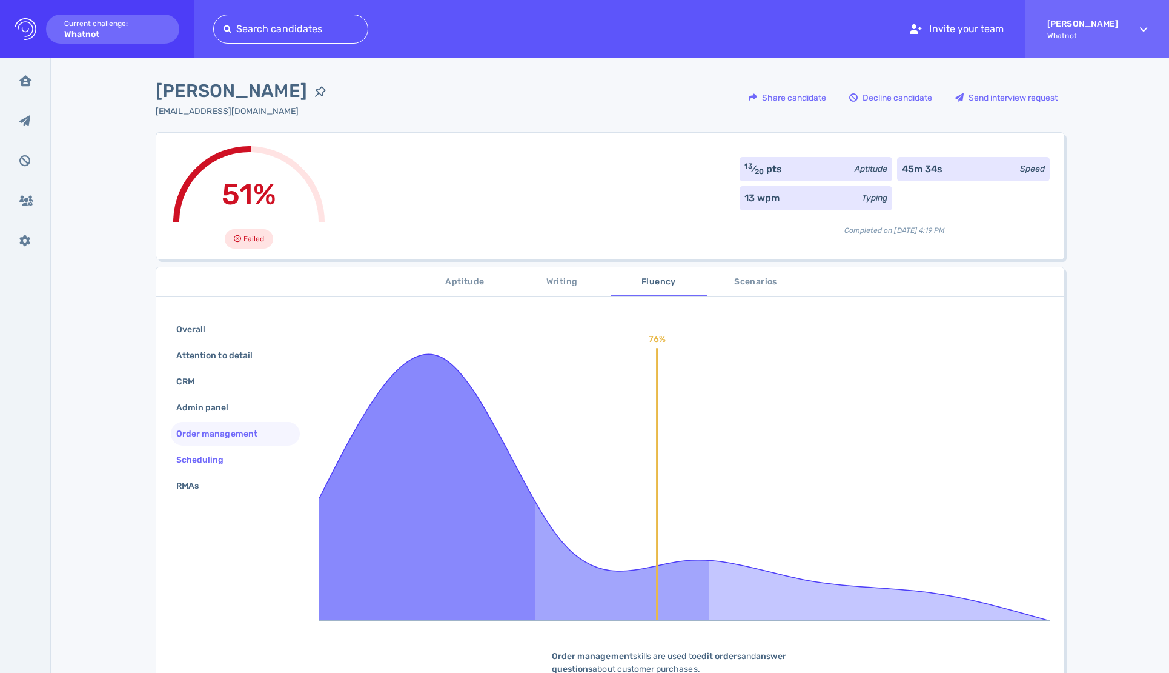
click at [225, 447] on div "Overall Attention to detail CRM Admin panel Order management Scheduling RMAs" at bounding box center [235, 408] width 129 height 182
click at [743, 288] on span "Scenarios" at bounding box center [756, 281] width 82 height 15
